Goal: Contribute content

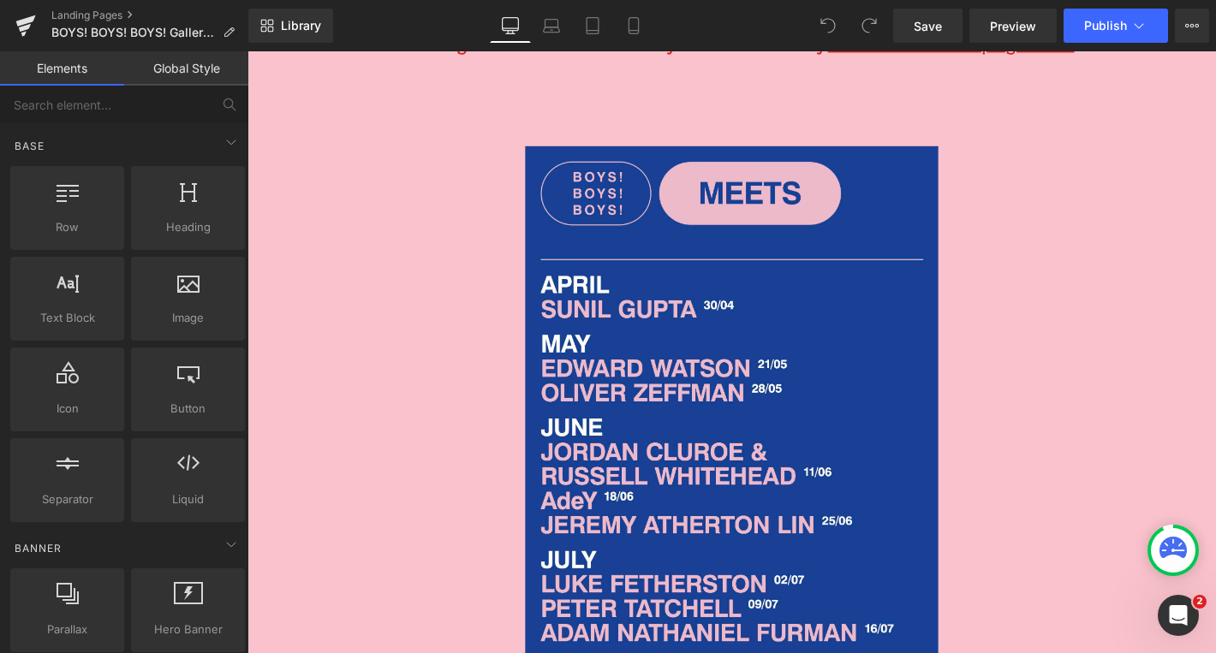
scroll to position [1255, 0]
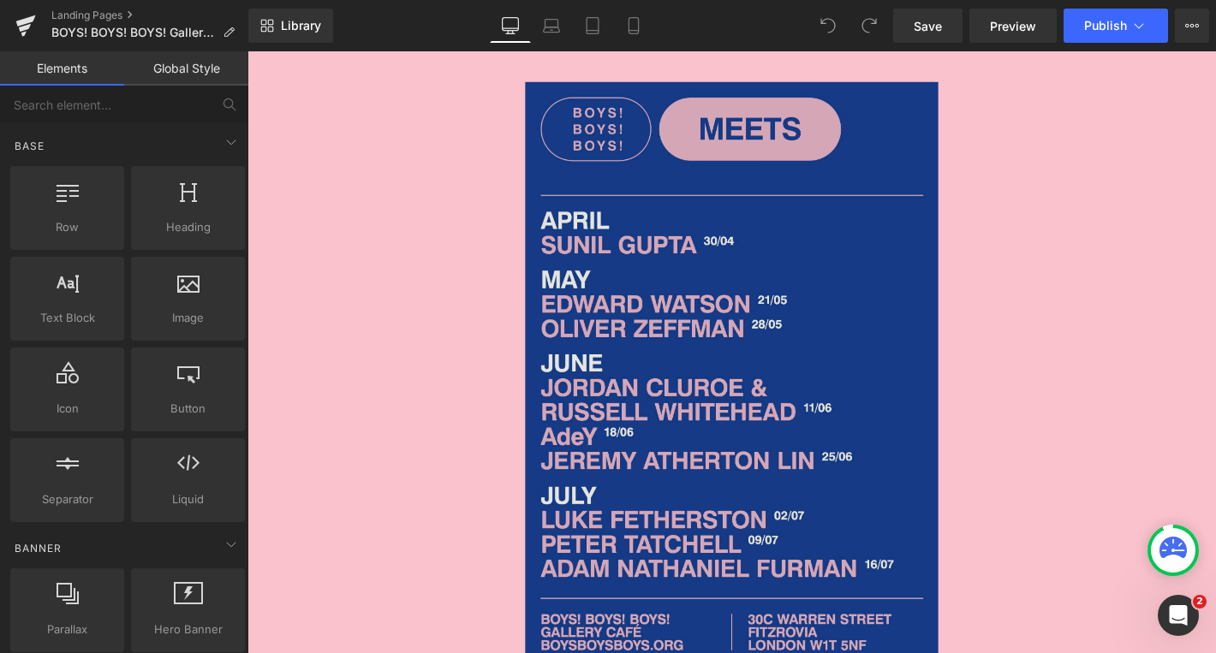
click at [733, 343] on img at bounding box center [766, 397] width 442 height 626
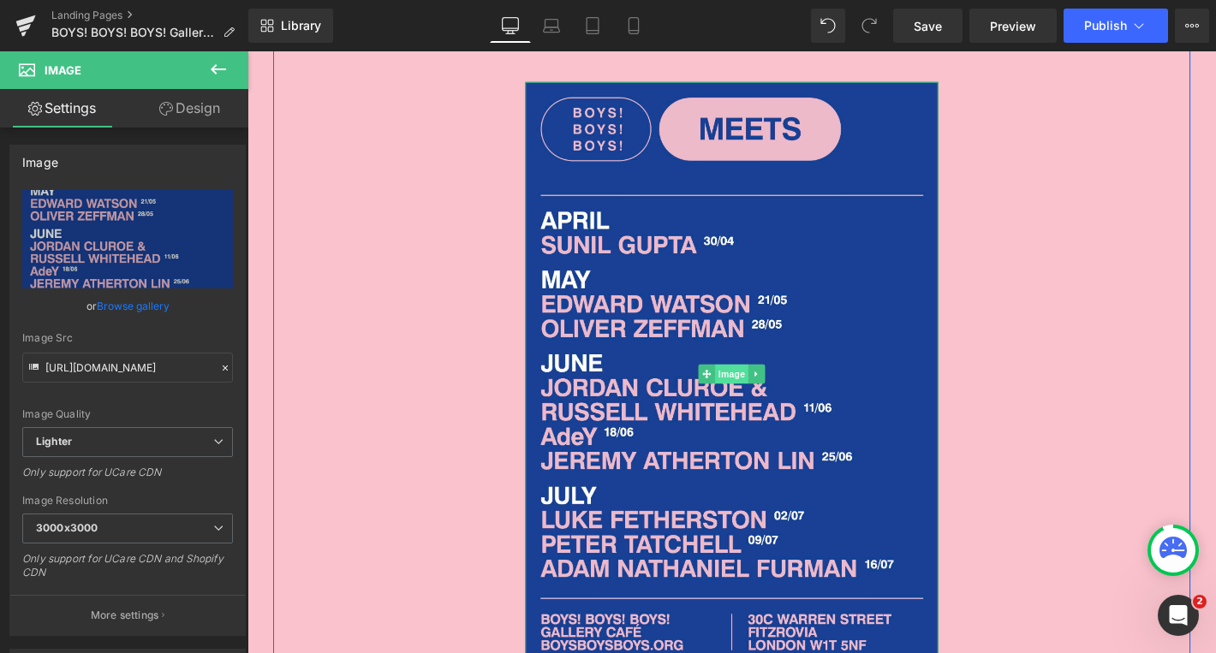
click at [757, 389] on div "Image" at bounding box center [766, 397] width 442 height 626
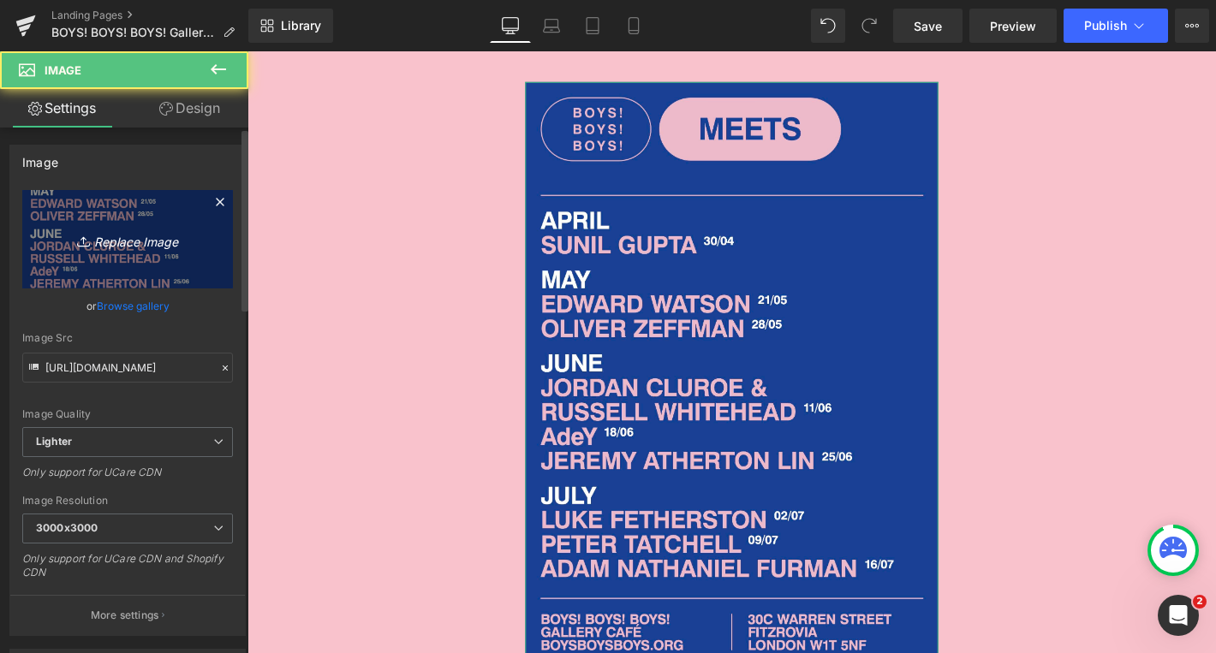
click at [96, 230] on icon "Replace Image" at bounding box center [127, 239] width 137 height 21
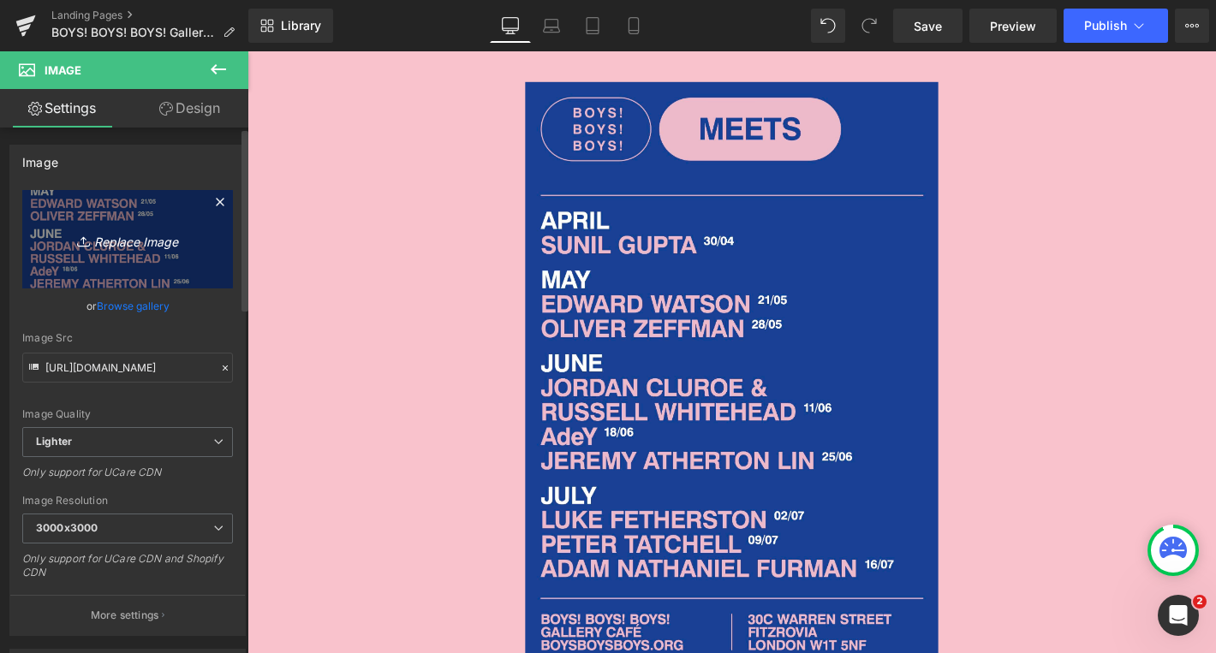
type input "C:\fakepath\2 - 2025-09-30T184439.725.jpeg"
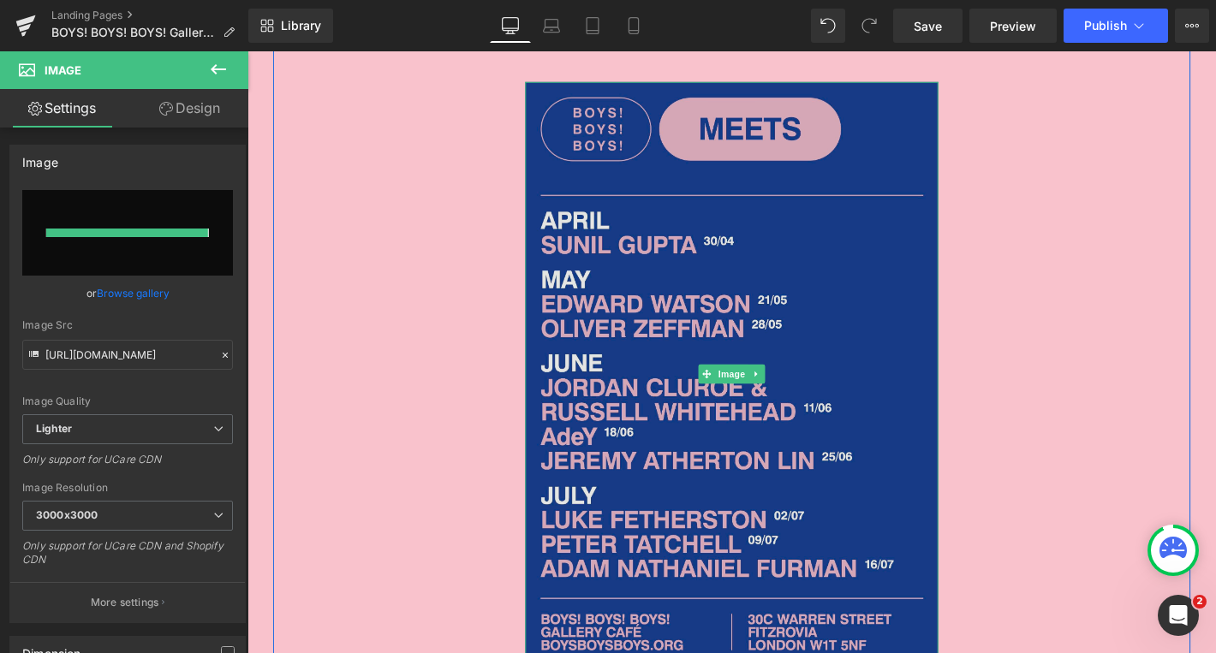
type input "https://ucarecdn.com/820d0866-990e-45f3-ae9f-42dcf376eab7/-/format/auto/-/previ…"
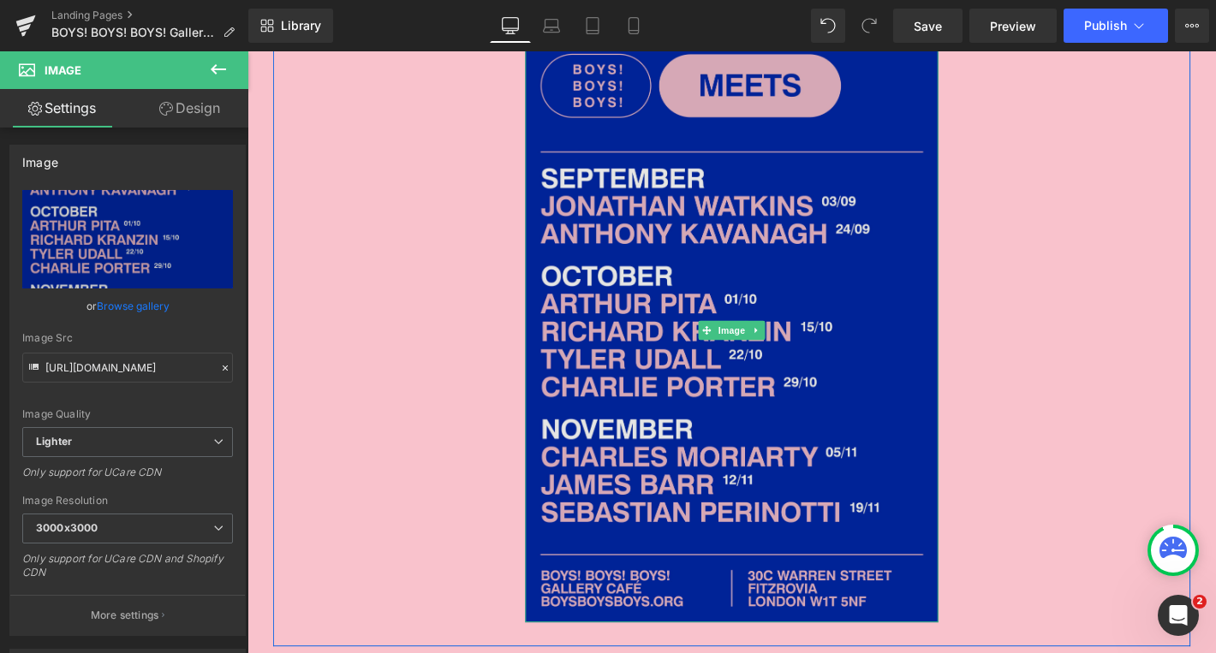
scroll to position [1301, 0]
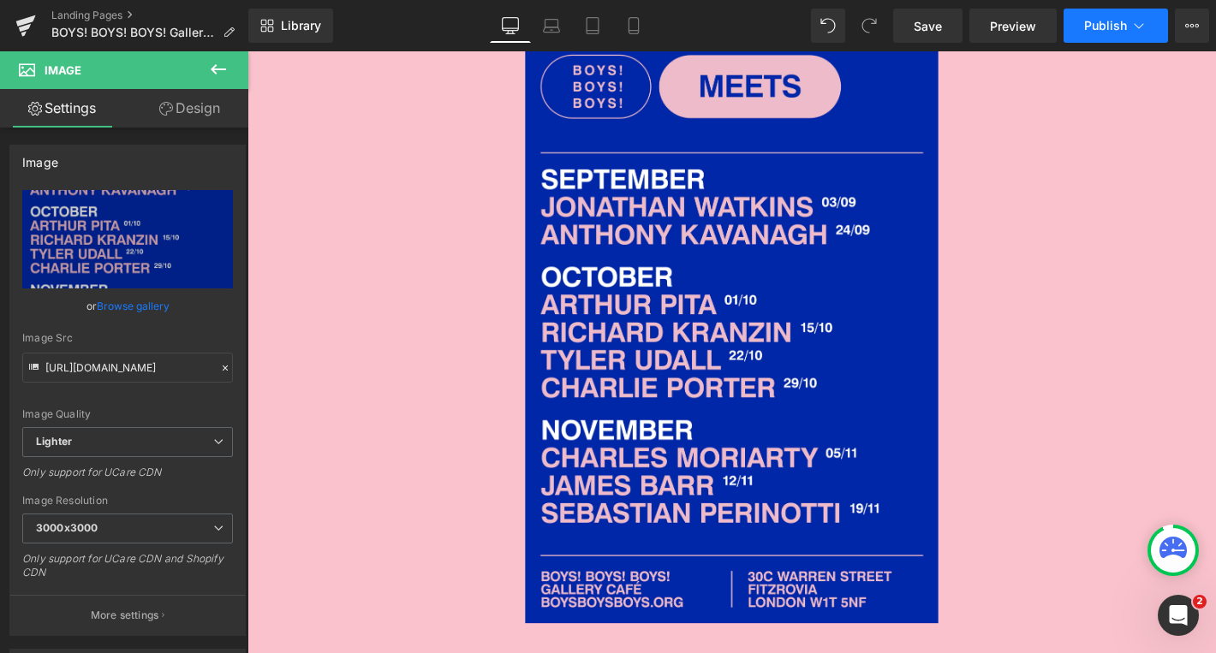
click at [1098, 19] on span "Publish" at bounding box center [1105, 26] width 43 height 14
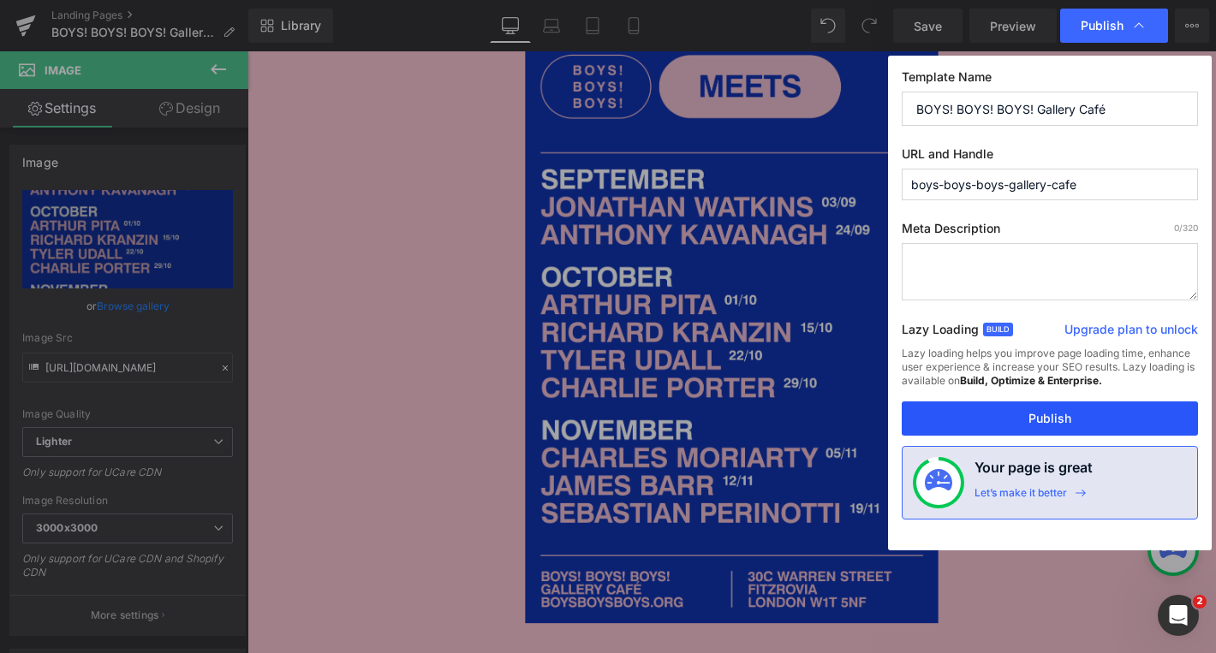
click at [957, 410] on button "Publish" at bounding box center [1050, 419] width 296 height 34
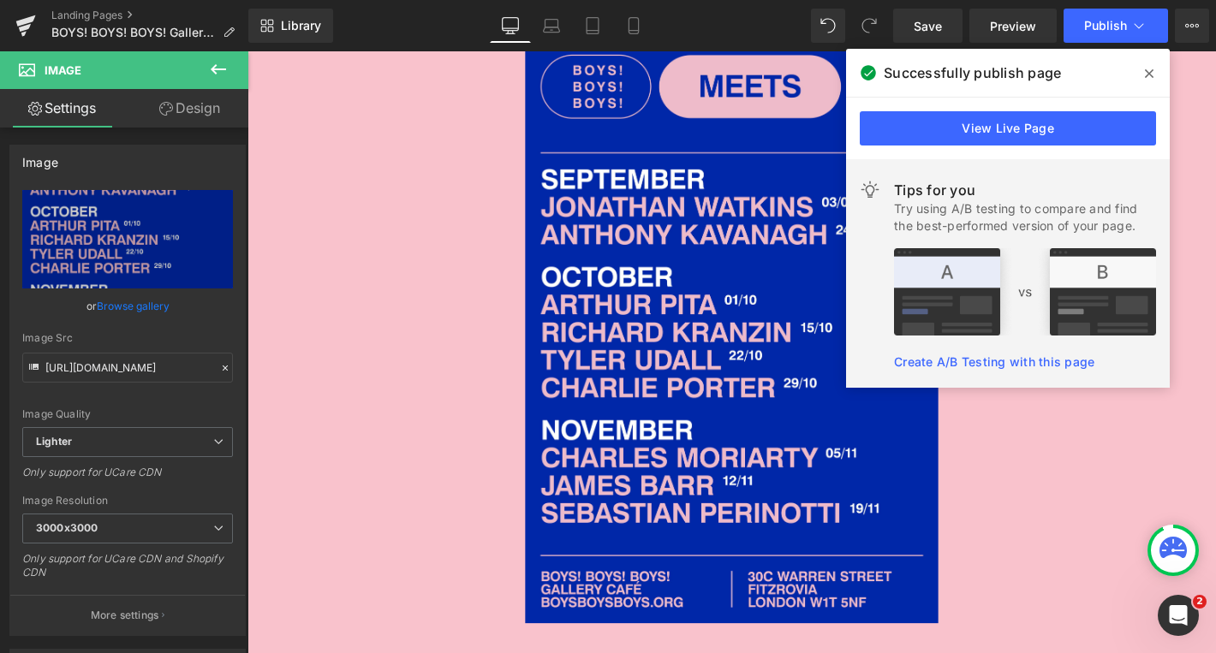
click at [1149, 73] on icon at bounding box center [1149, 73] width 9 height 9
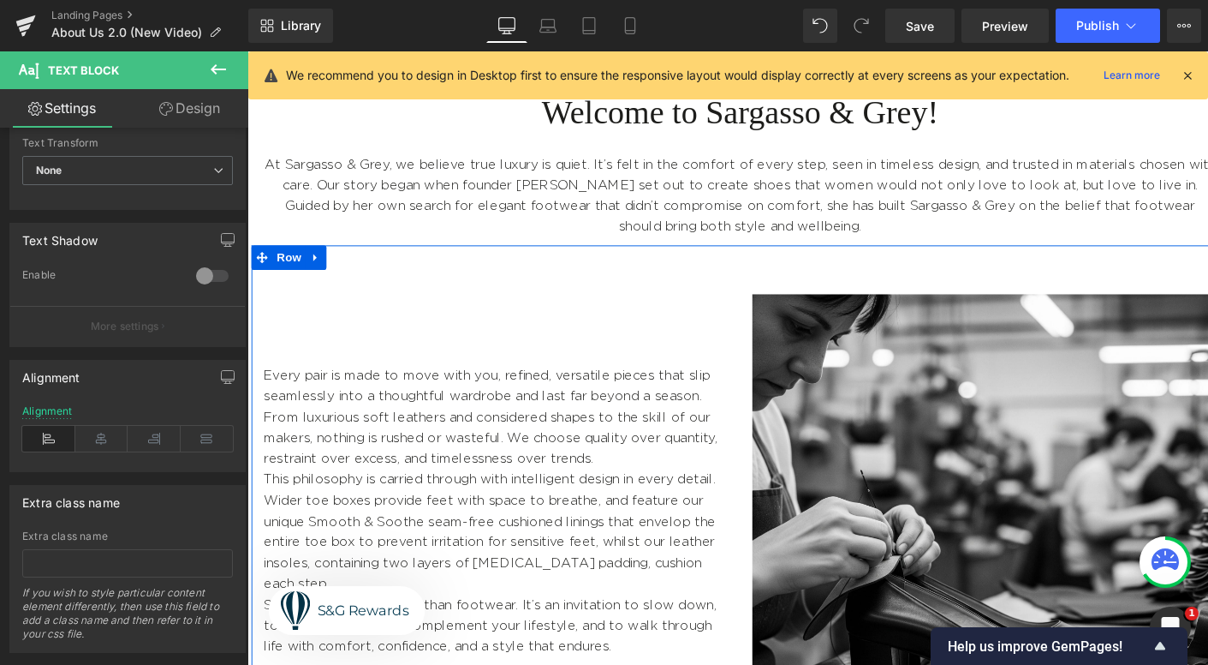
scroll to position [589, 0]
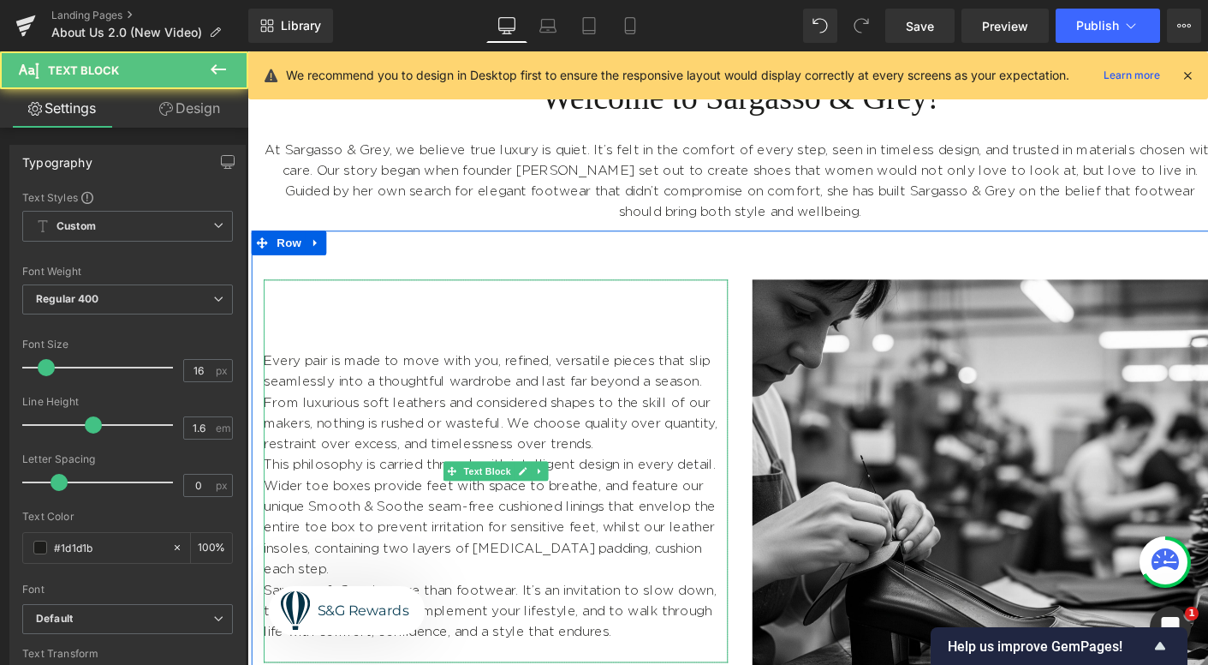
click at [594, 331] on div "Every pair is made to move with you, refined, versatile pieces that slip seamle…" at bounding box center [509, 492] width 488 height 403
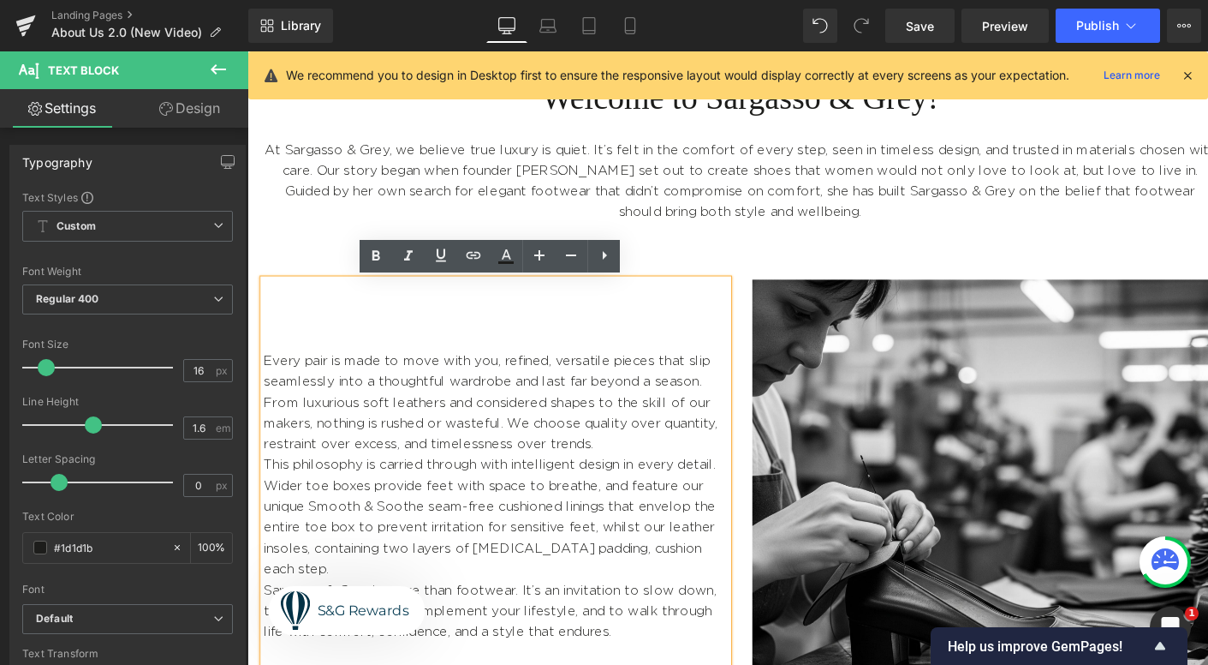
click at [675, 252] on div "Every pair is made to move with you, refined, versatile pieces that slip seamle…" at bounding box center [766, 514] width 1028 height 548
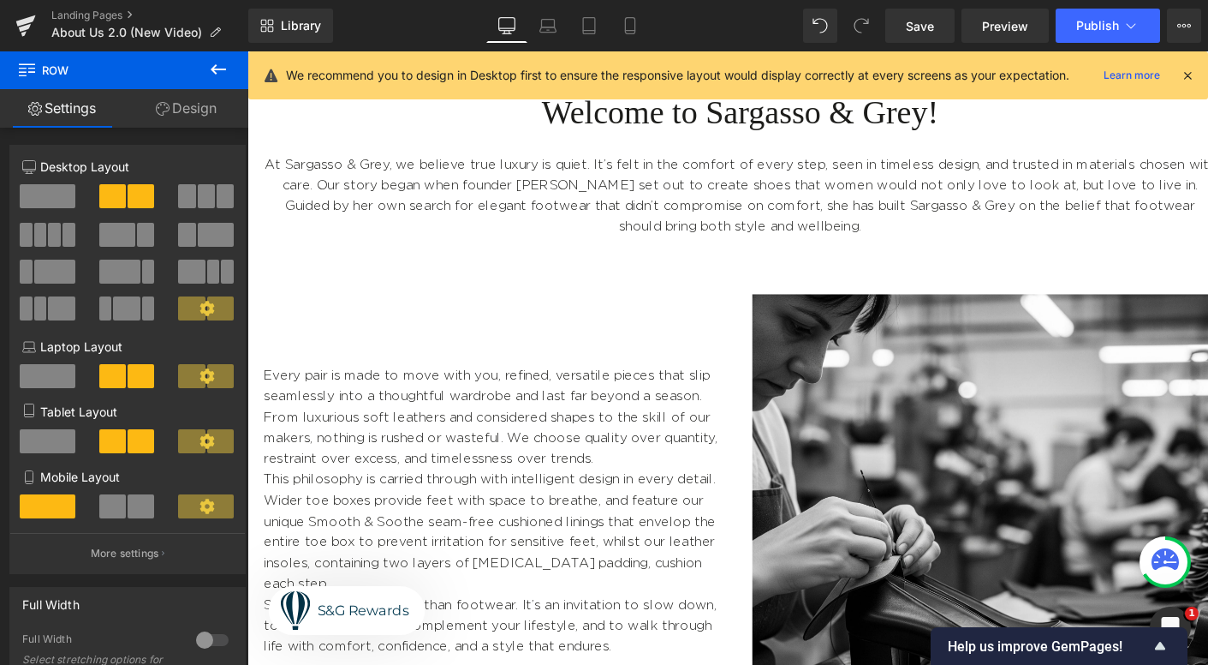
scroll to position [0, 0]
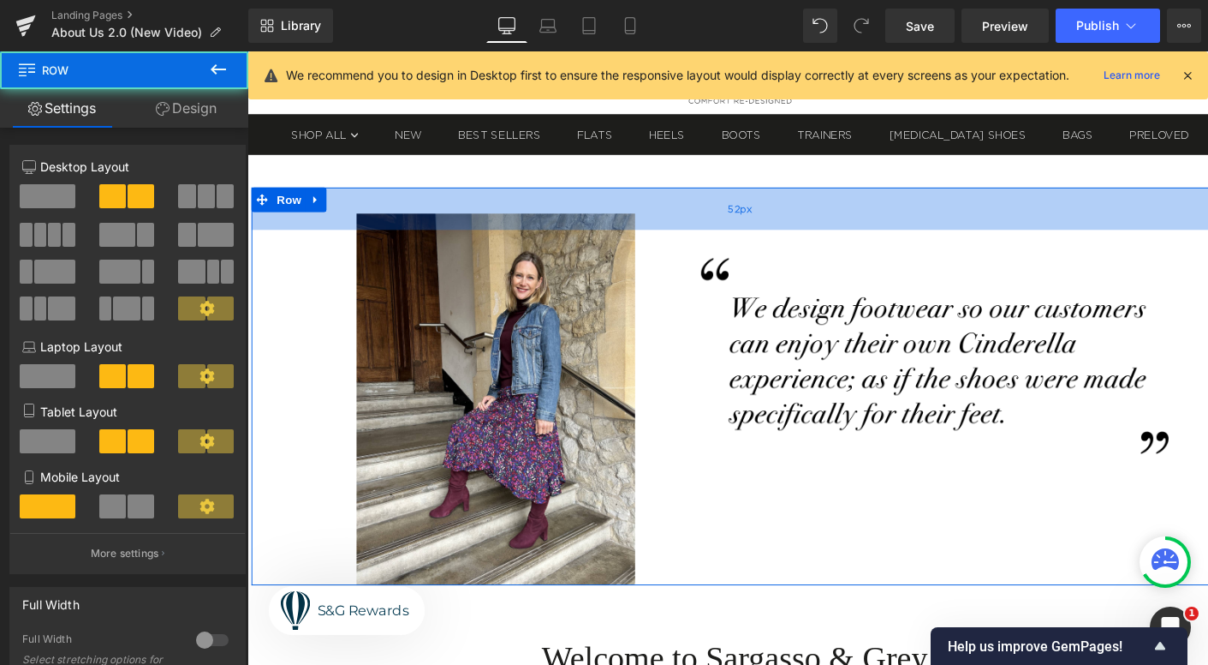
click at [759, 228] on div "52px" at bounding box center [766, 216] width 1028 height 45
